Goal: Navigation & Orientation: Find specific page/section

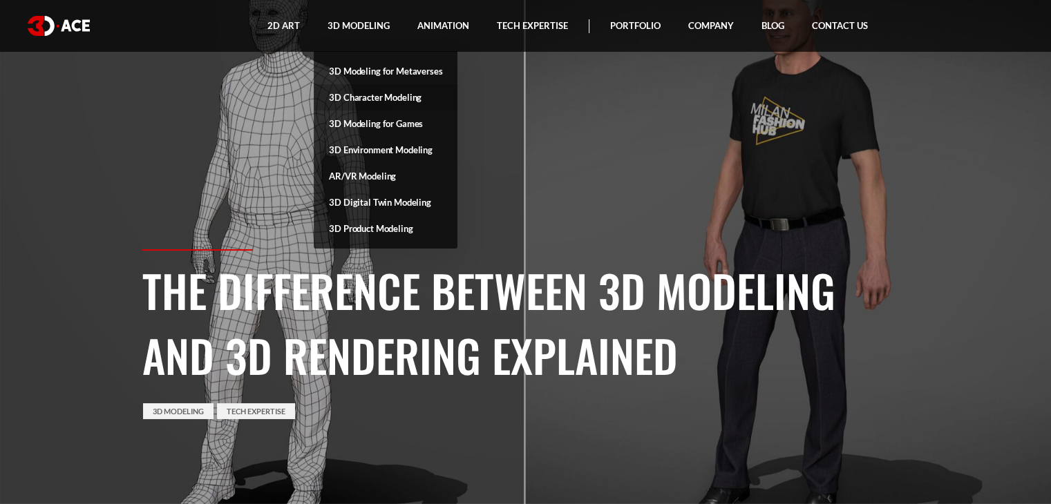
click at [377, 92] on link "3D Character Modeling" at bounding box center [386, 97] width 144 height 26
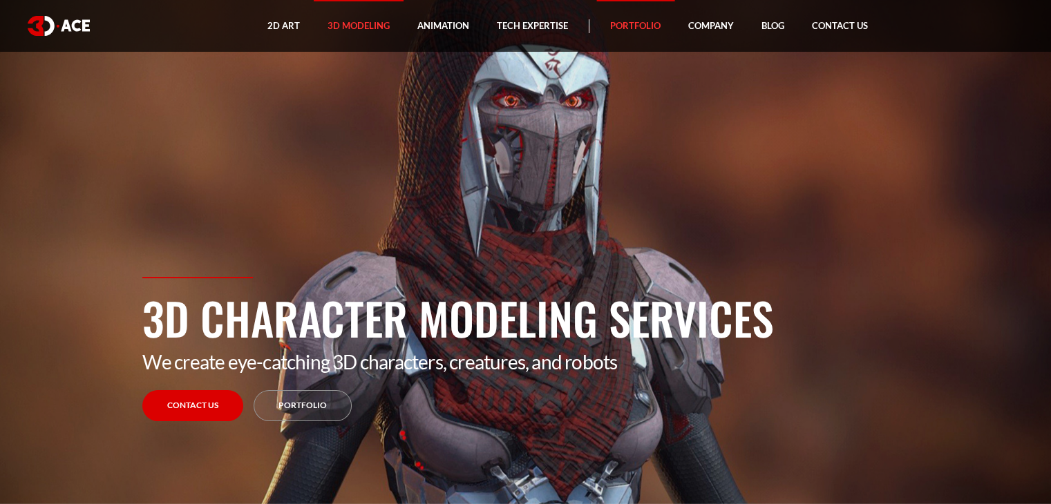
click at [639, 29] on link "Portfolio" at bounding box center [635, 26] width 78 height 52
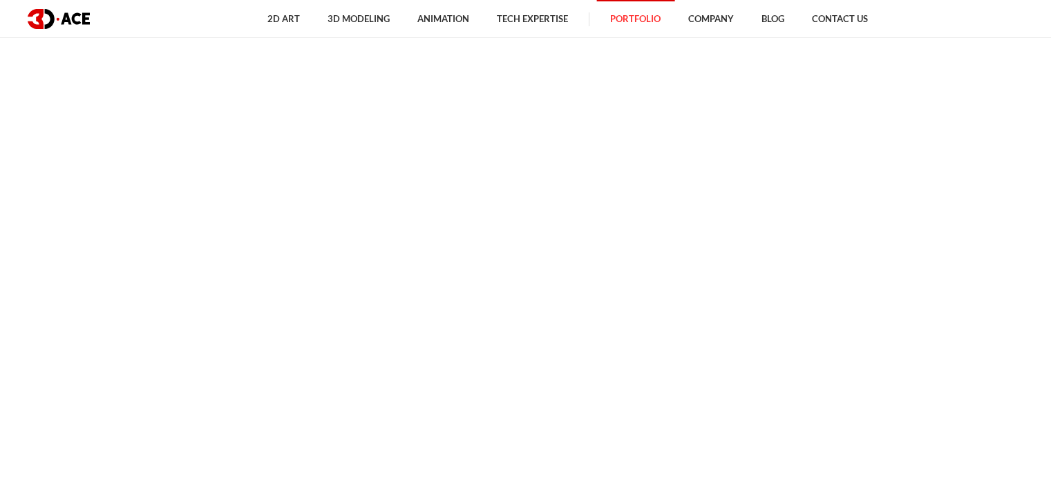
scroll to position [6358, 0]
